Goal: Ask a question

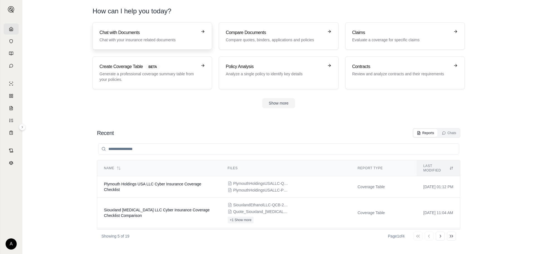
click at [139, 28] on link "Chat with Documents Chat with your insurance related documents" at bounding box center [152, 35] width 120 height 27
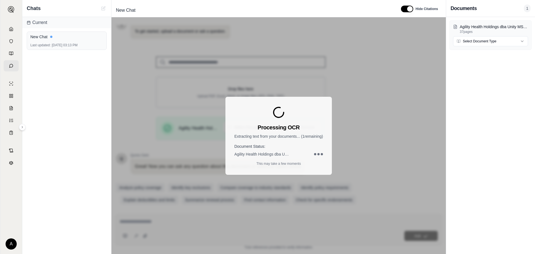
click at [206, 193] on div "Processing OCR Extracting text from your documents... ( 1 remaining) Document S…" at bounding box center [278, 135] width 334 height 237
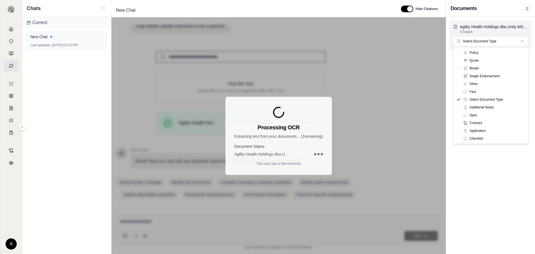
click at [428, 40] on html "A Chats Current New Chat Last updated: [DATE] 03:13 PM New Chat Hide Citations …" at bounding box center [267, 127] width 535 height 254
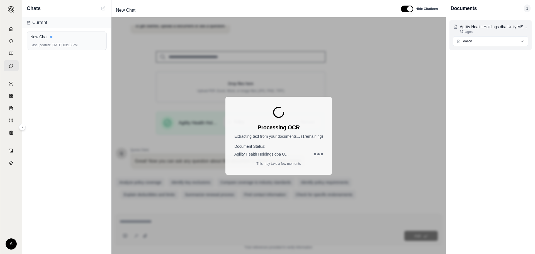
click at [428, 40] on html "A Chats Current New Chat Last updated: [DATE] 03:13 PM New Chat Hide Citations …" at bounding box center [267, 127] width 535 height 254
click at [376, 182] on div "Processing OCR Extracting text from your documents... ( 1 remaining) Document S…" at bounding box center [278, 135] width 334 height 237
click at [259, 147] on h4 "Document Status:" at bounding box center [278, 146] width 89 height 6
click at [253, 148] on h4 "Document Status:" at bounding box center [278, 146] width 89 height 6
click at [290, 138] on p "Extracting text from your documents... ( 1 remaining)" at bounding box center [278, 136] width 89 height 6
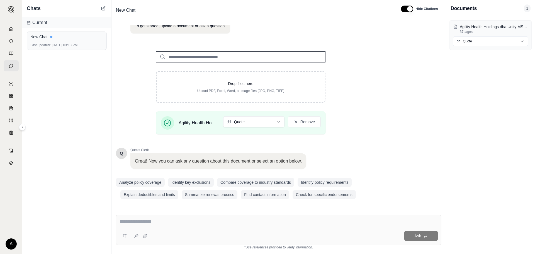
click at [179, 193] on div "Ask" at bounding box center [278, 230] width 325 height 30
type textarea "**********"
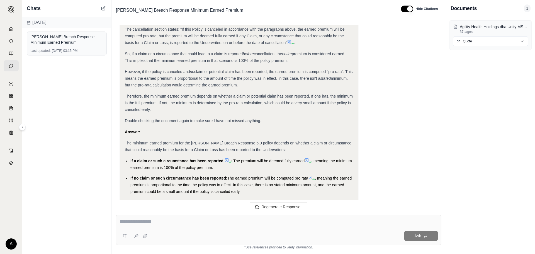
scroll to position [198, 0]
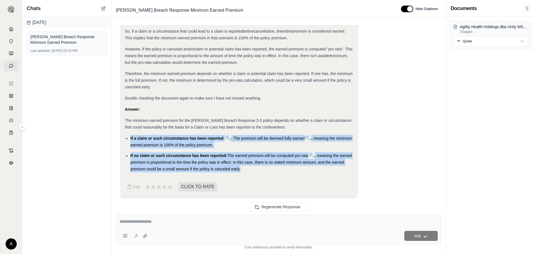
drag, startPoint x: 129, startPoint y: 137, endPoint x: 259, endPoint y: 173, distance: 134.6
click at [259, 173] on div "Analysis: Okay, I need to find out what the minimum earned premium is for the […" at bounding box center [239, 19] width 228 height 313
copy ul "If a claim or such circumstance has been reported : The premium will be deemed …"
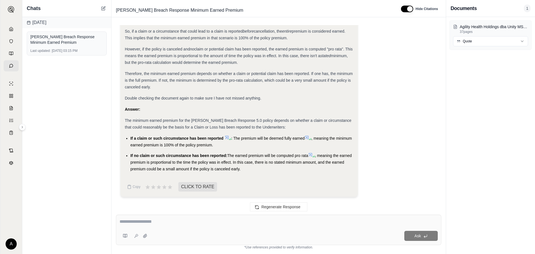
click at [411, 111] on div "Analysis: Okay, I need to find out what the minimum earned premium is for the […" at bounding box center [278, 30] width 316 height 342
click at [6, 29] on link at bounding box center [11, 28] width 15 height 11
